Goal: Navigation & Orientation: Find specific page/section

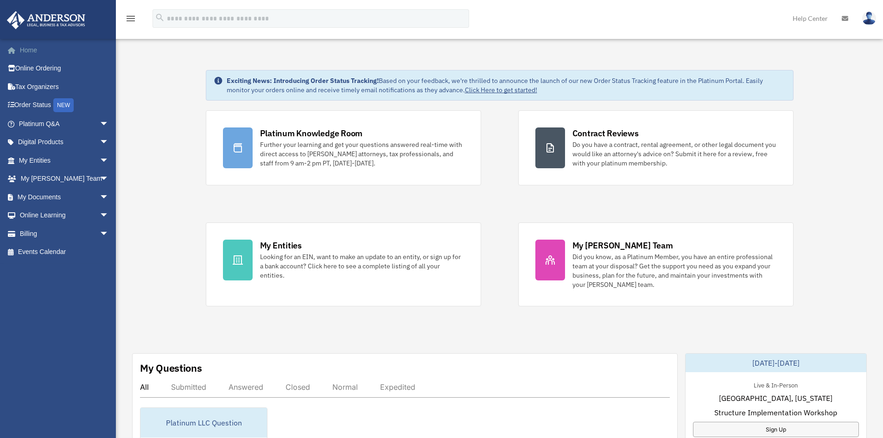
click at [13, 52] on span at bounding box center [16, 50] width 7 height 6
click at [46, 197] on link "My Documents arrow_drop_down" at bounding box center [64, 197] width 116 height 19
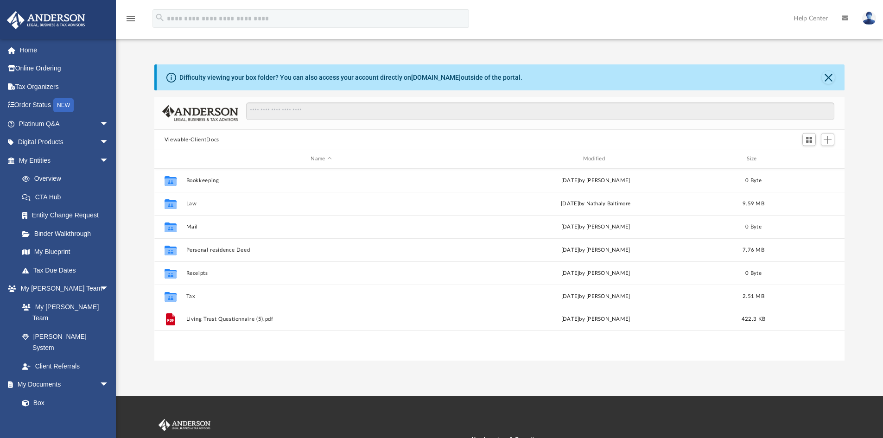
scroll to position [204, 683]
click at [64, 249] on link "My Blueprint" at bounding box center [68, 252] width 110 height 19
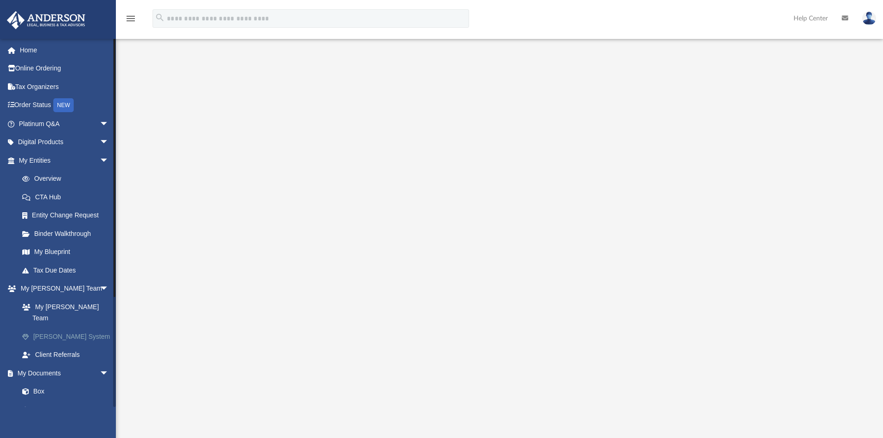
click at [43, 327] on link "[PERSON_NAME] System" at bounding box center [68, 336] width 110 height 19
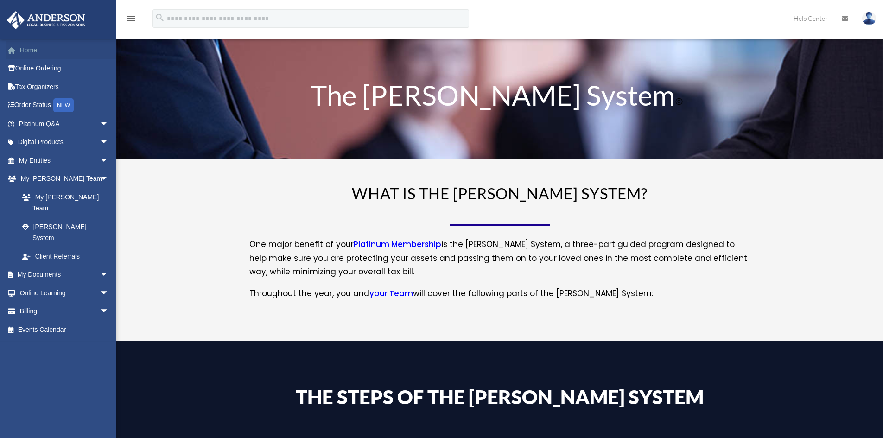
click at [32, 46] on link "Home" at bounding box center [64, 50] width 116 height 19
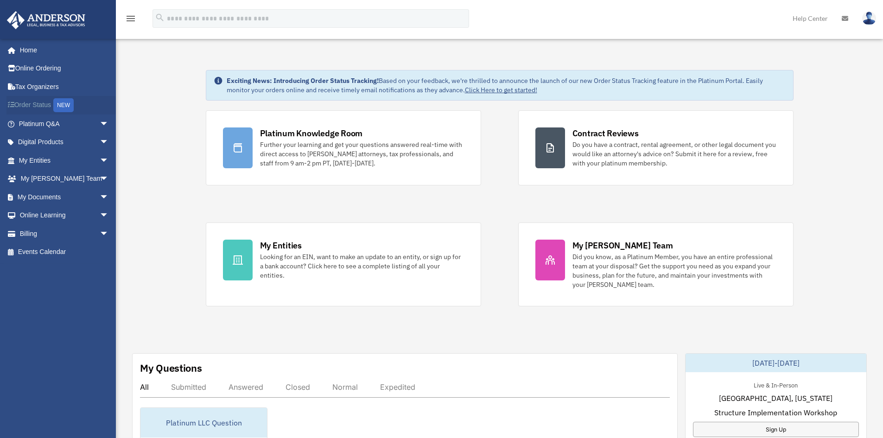
click at [37, 102] on link "Order Status NEW" at bounding box center [64, 105] width 116 height 19
